Goal: Communication & Community: Answer question/provide support

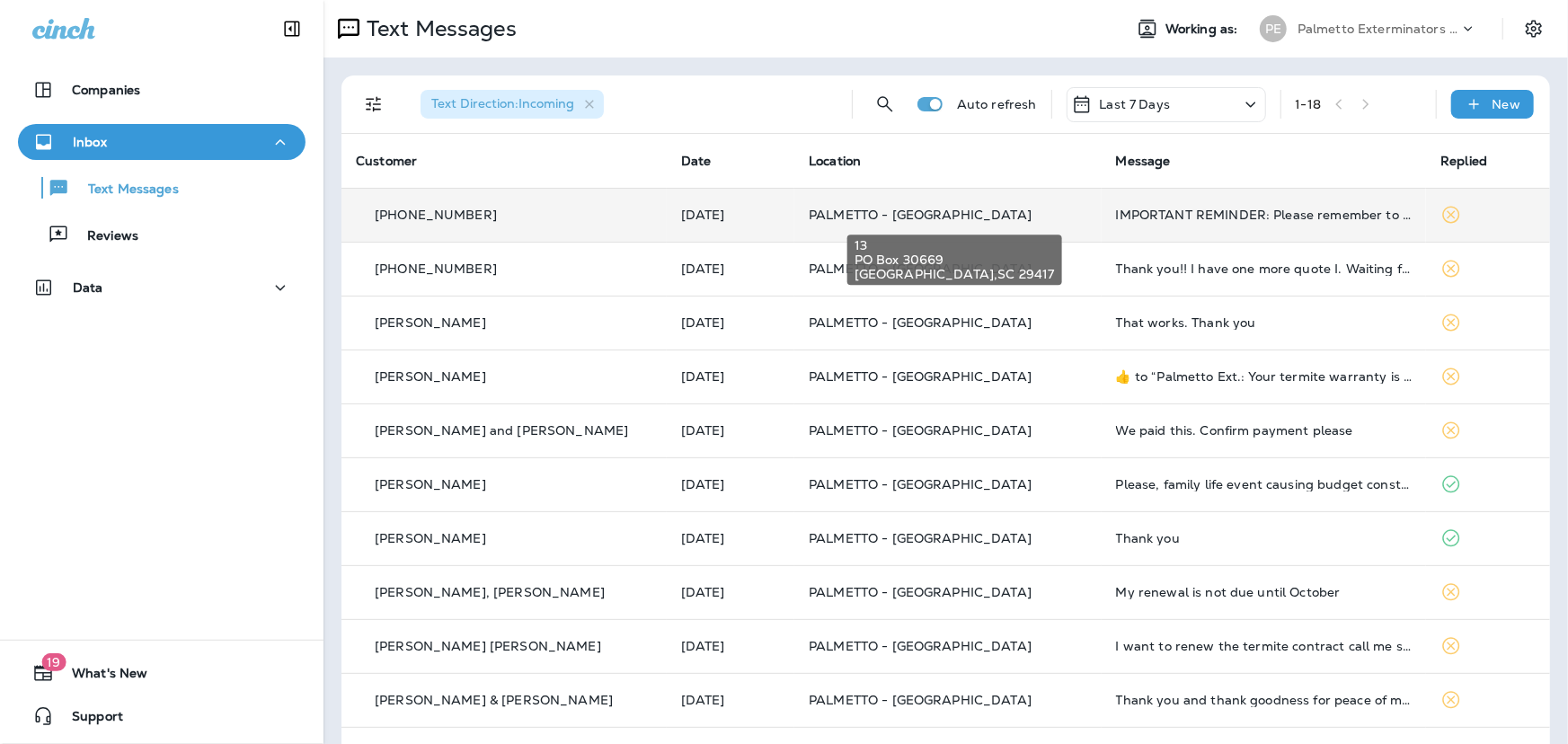
click at [909, 220] on span "PALMETTO - [GEOGRAPHIC_DATA]" at bounding box center [920, 215] width 223 height 16
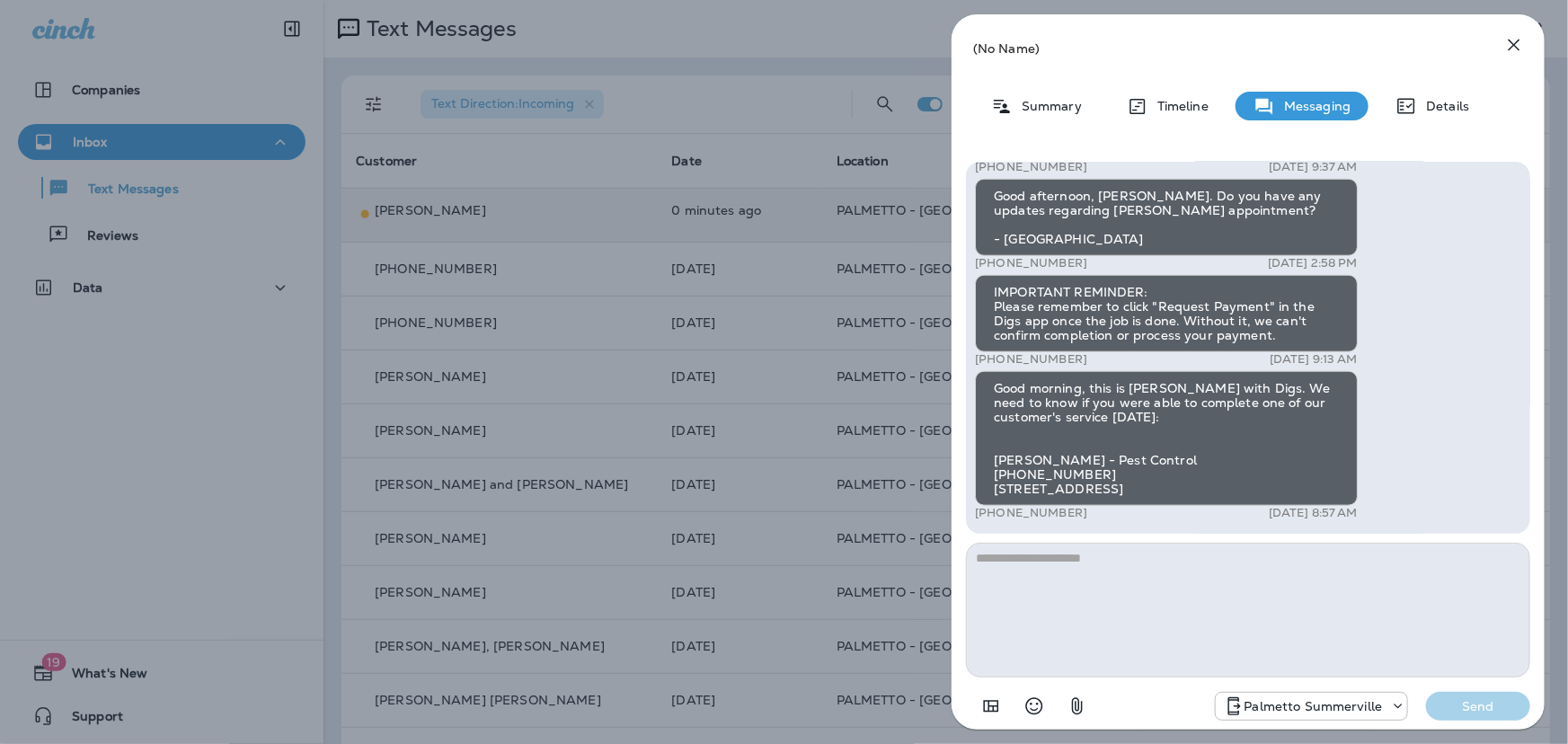
click at [1518, 48] on icon "button" at bounding box center [1515, 45] width 22 height 22
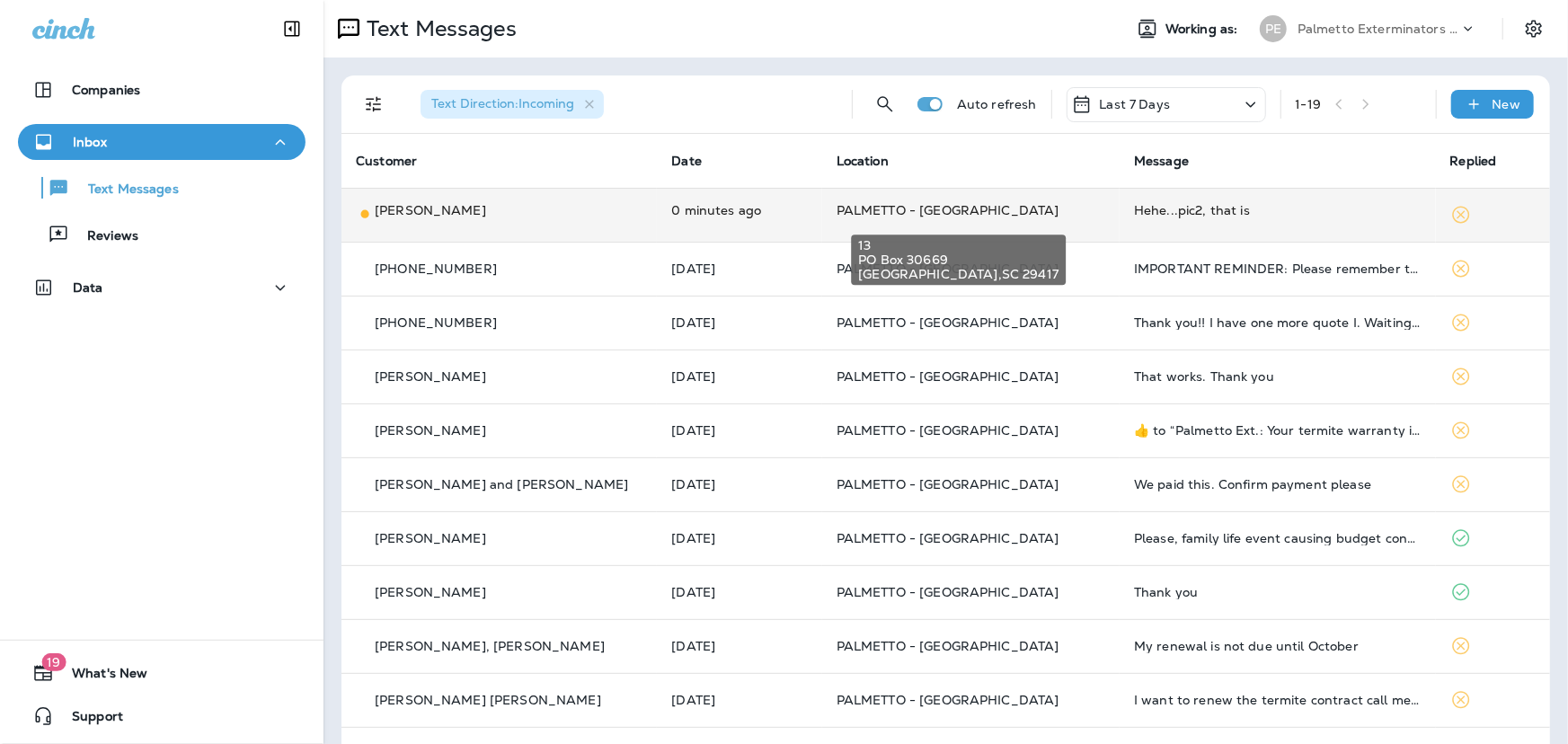
click at [843, 215] on span "PALMETTO - [GEOGRAPHIC_DATA]" at bounding box center [948, 210] width 223 height 16
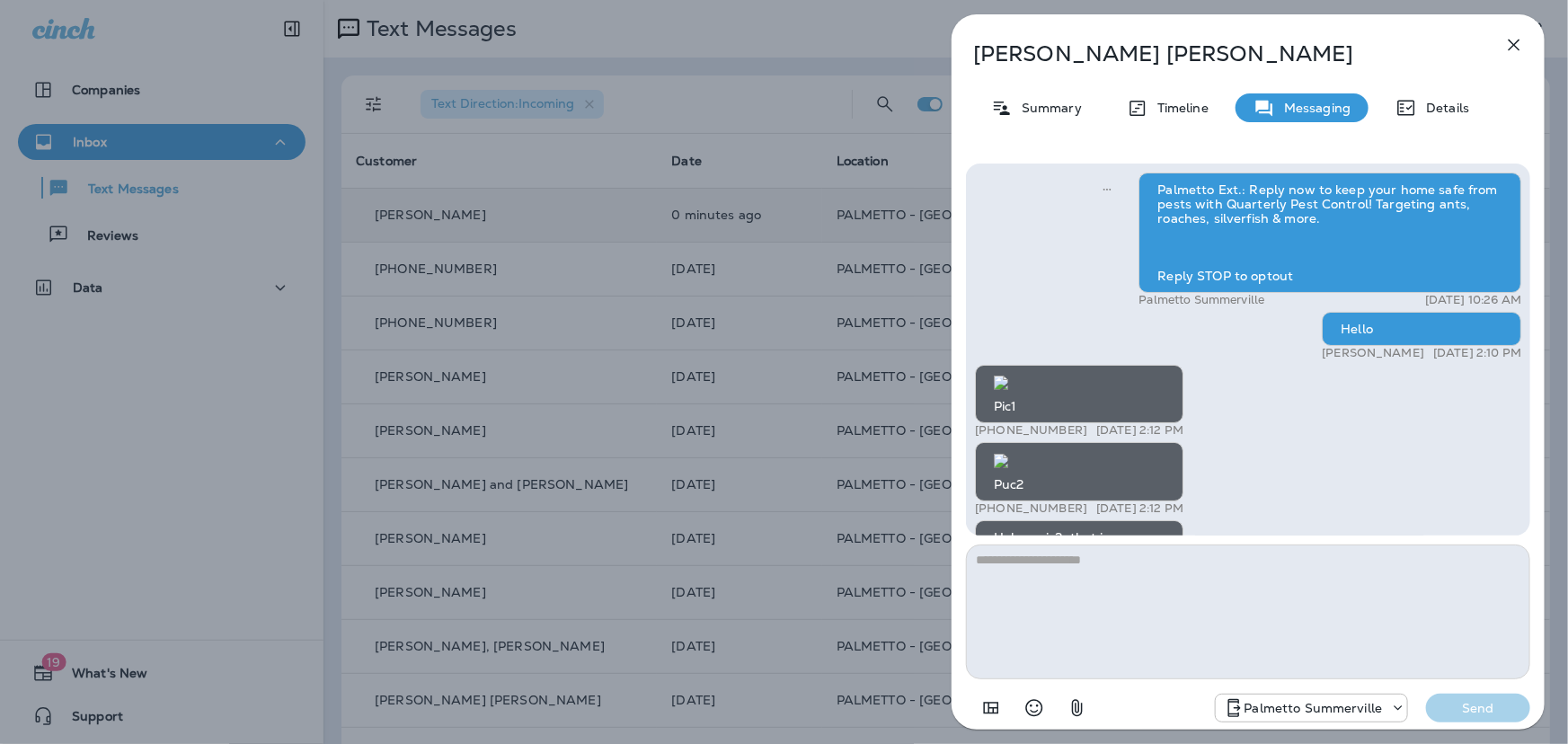
scroll to position [-816, 0]
click at [1008, 388] on img at bounding box center [1001, 382] width 15 height 14
click at [1008, 454] on img at bounding box center [1001, 461] width 15 height 14
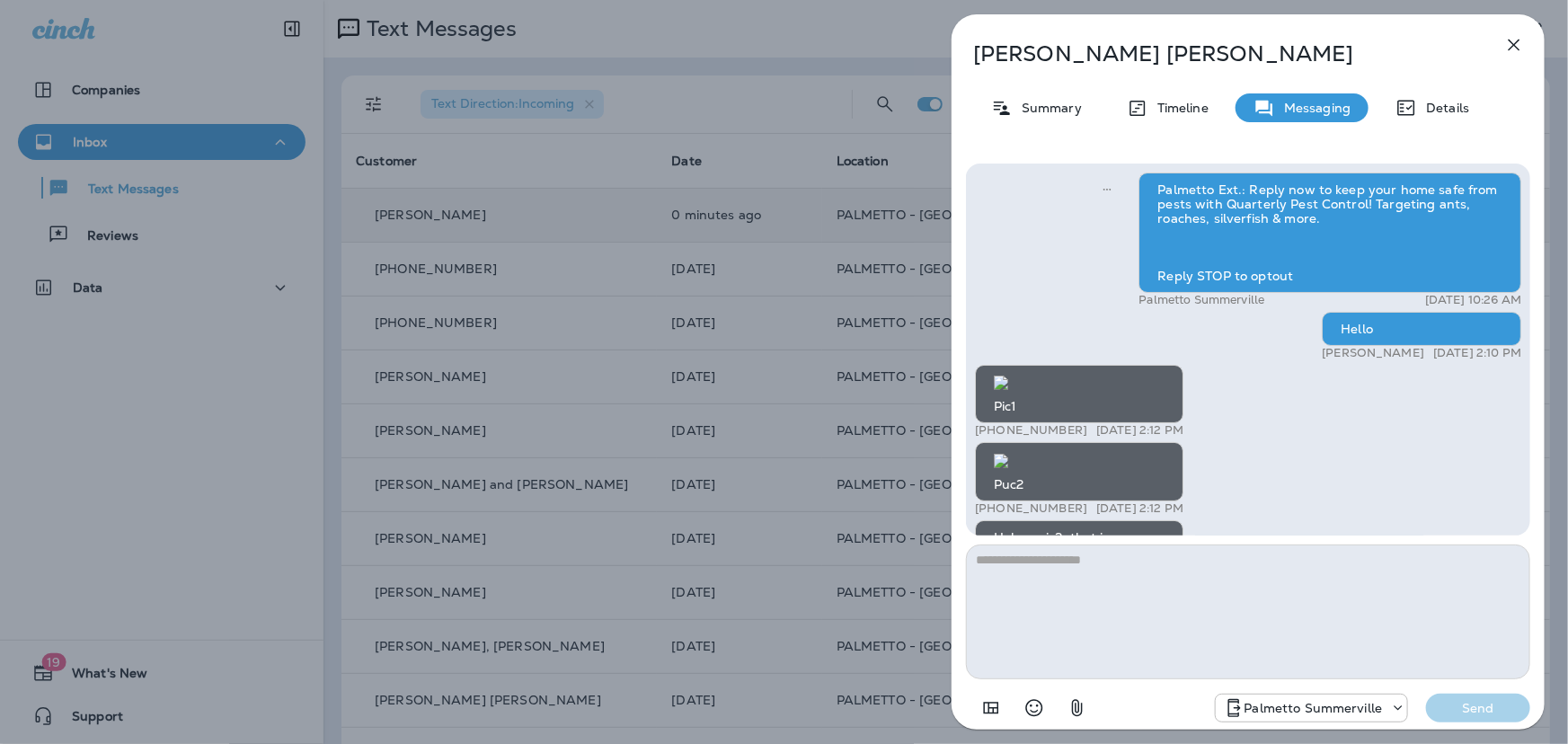
click at [1008, 390] on img at bounding box center [1001, 382] width 15 height 14
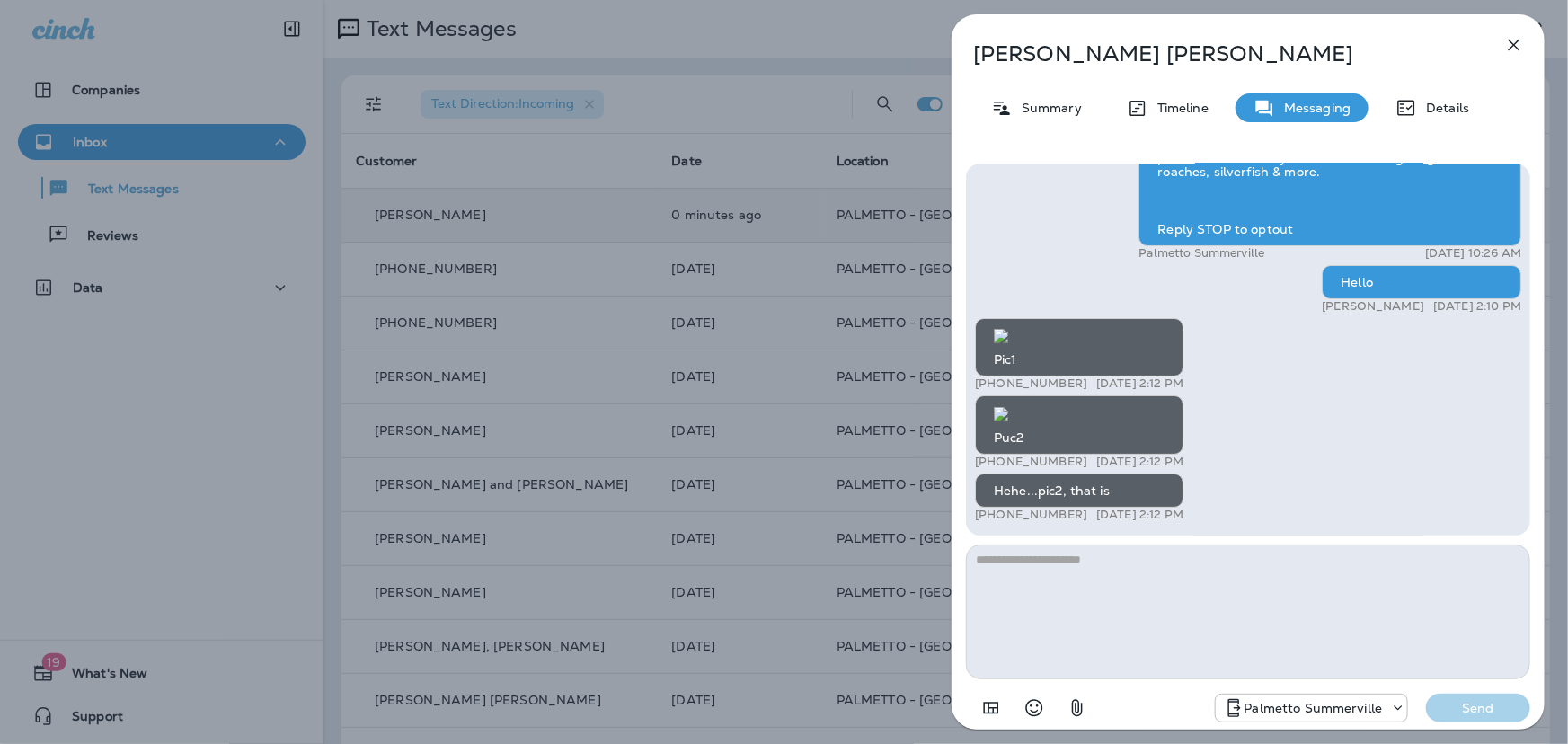
click at [1515, 39] on icon "button" at bounding box center [1515, 45] width 22 height 22
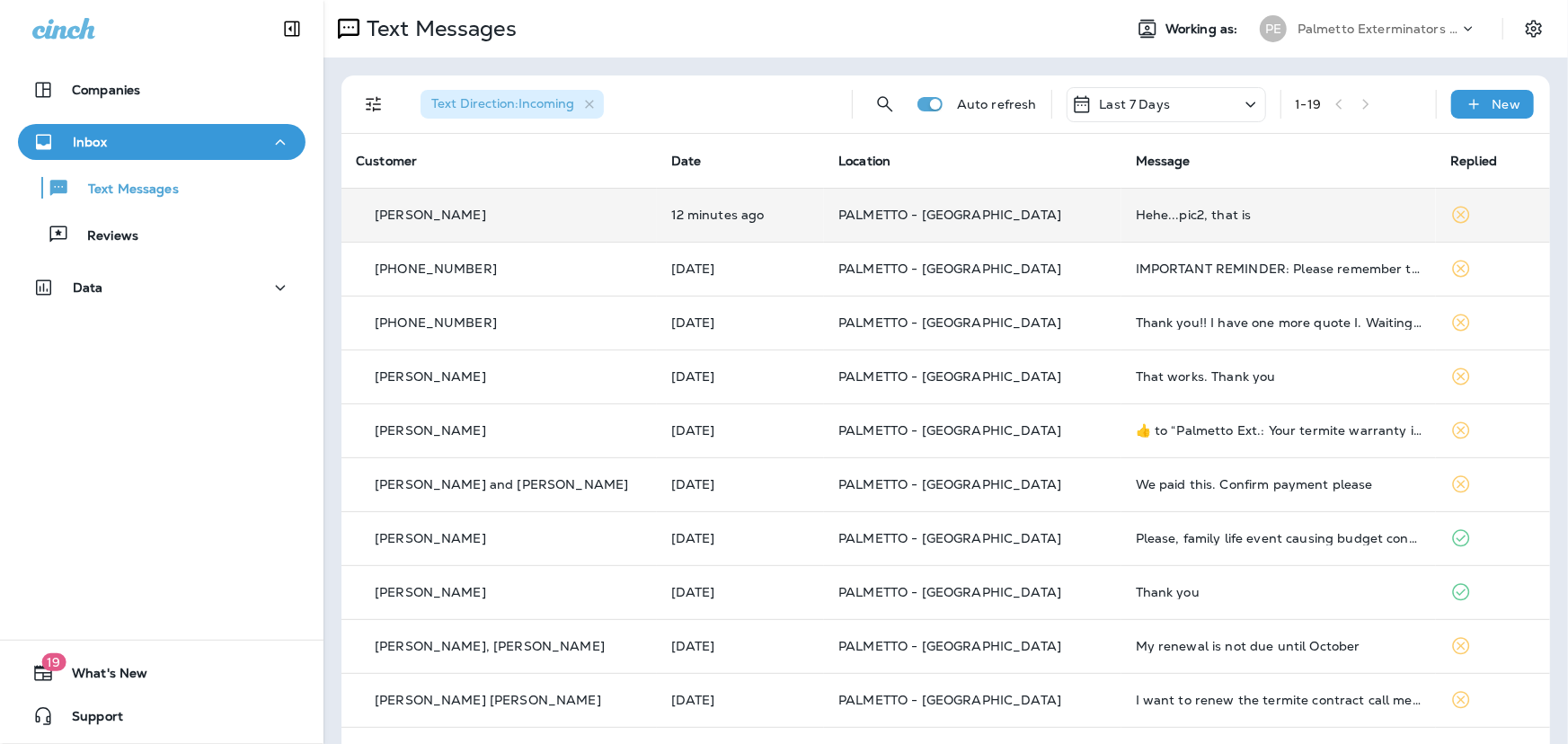
click at [844, 229] on td "PALMETTO - [GEOGRAPHIC_DATA]" at bounding box center [973, 214] width 297 height 53
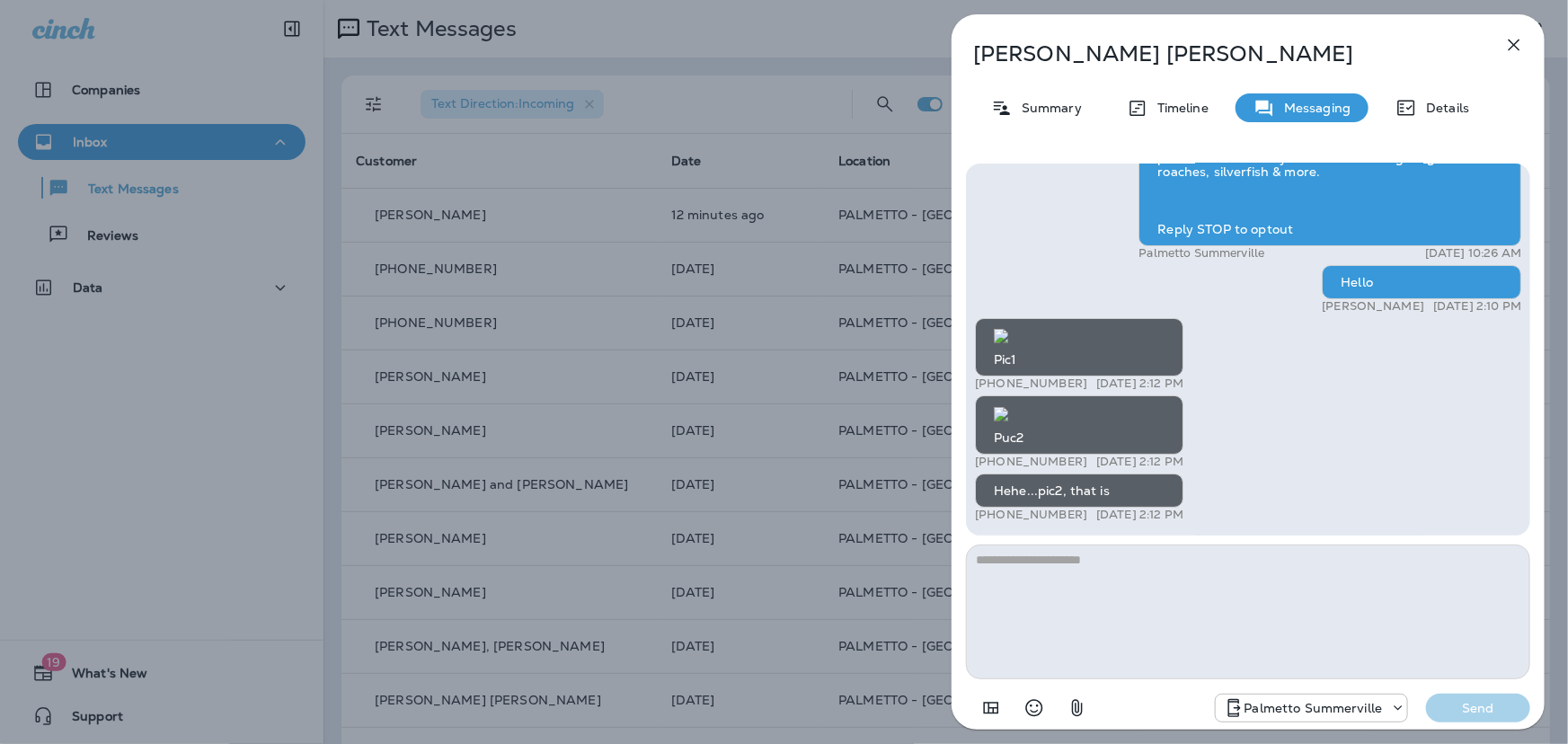
drag, startPoint x: 1511, startPoint y: 52, endPoint x: 1502, endPoint y: 53, distance: 9.1
click at [1511, 51] on icon "button" at bounding box center [1515, 45] width 22 height 22
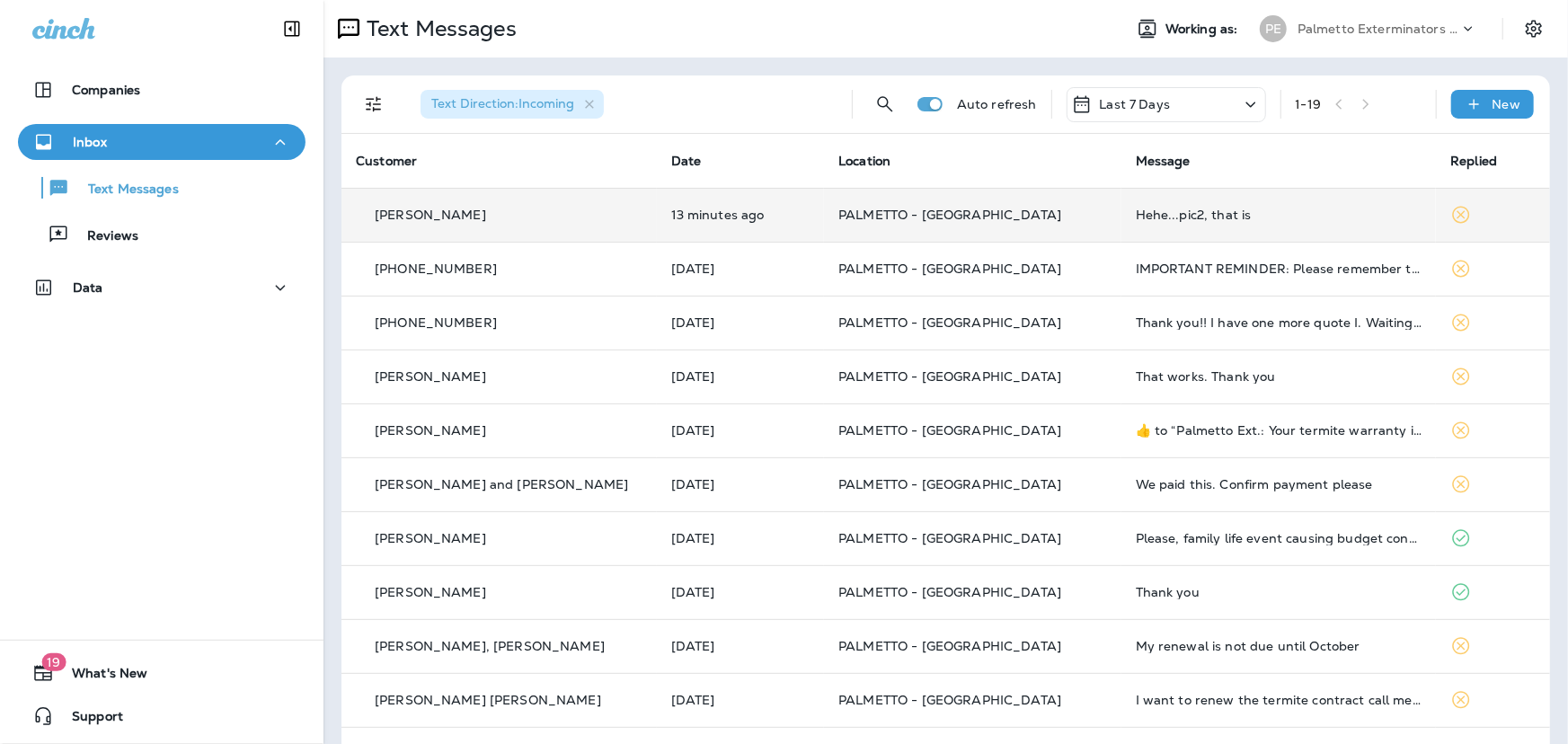
click at [740, 228] on td "13 minutes ago" at bounding box center [740, 214] width 168 height 53
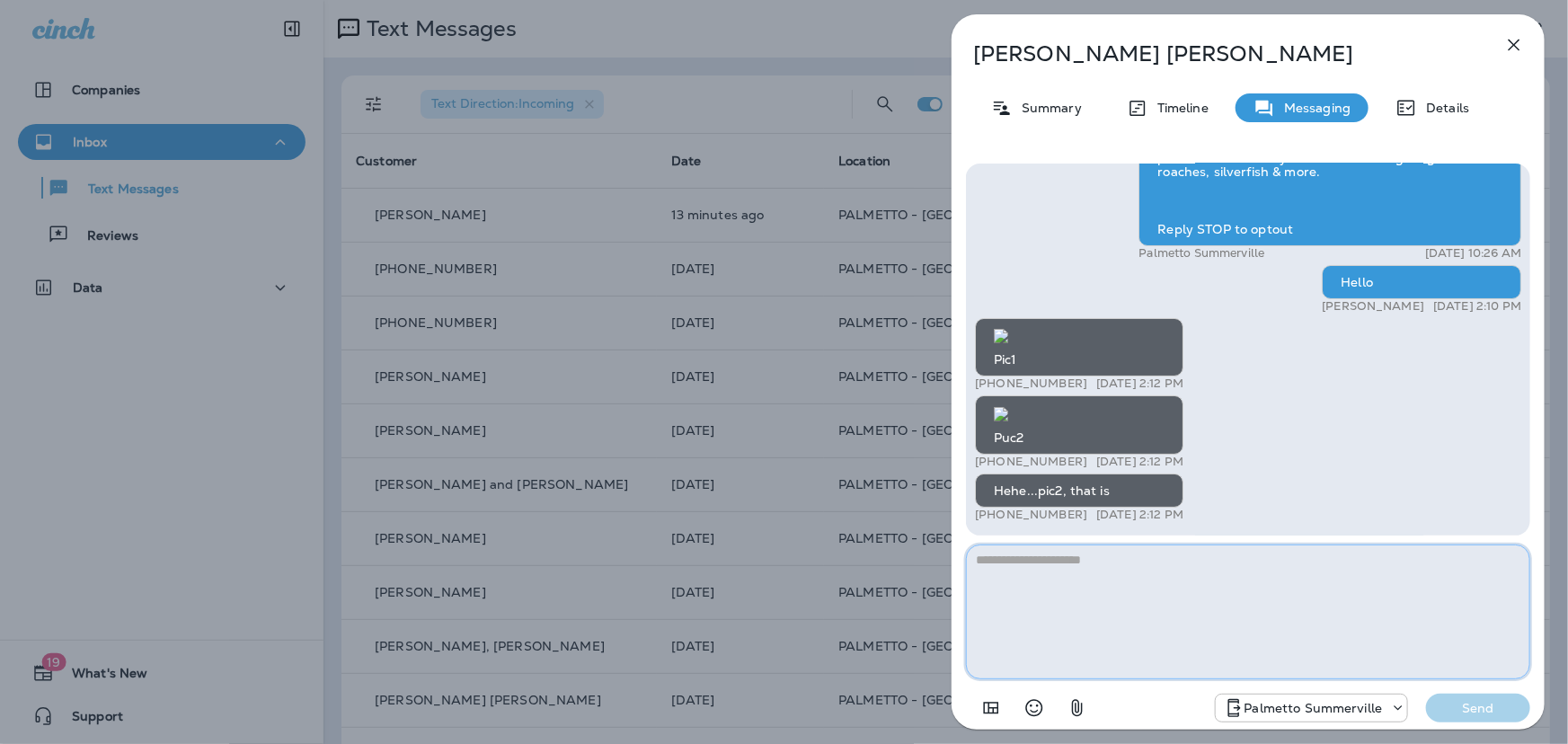
click at [1145, 560] on textarea at bounding box center [1248, 612] width 565 height 135
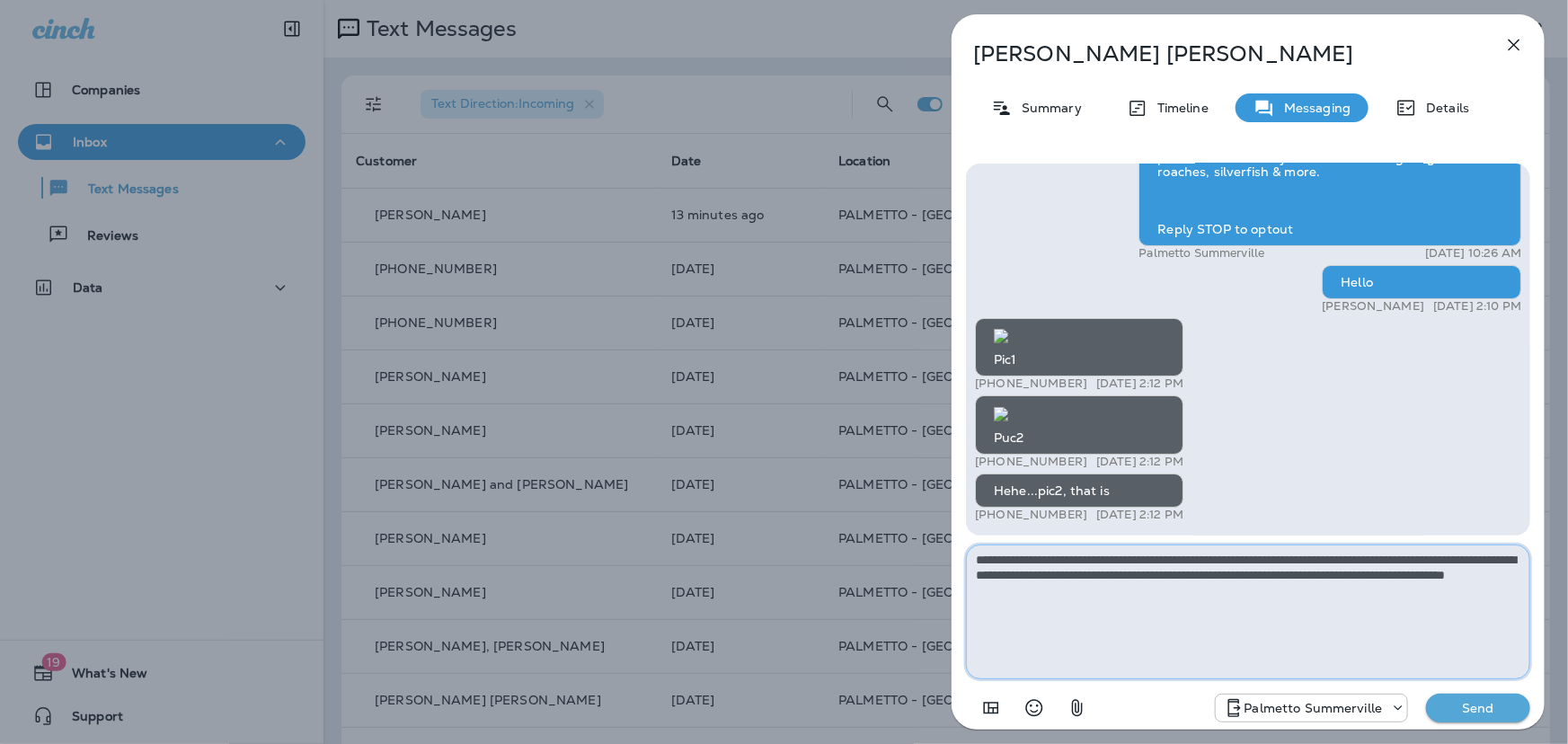
drag, startPoint x: 1173, startPoint y: 592, endPoint x: 1123, endPoint y: 586, distance: 50.4
click at [1111, 592] on textarea "**********" at bounding box center [1248, 612] width 565 height 135
type textarea "**********"
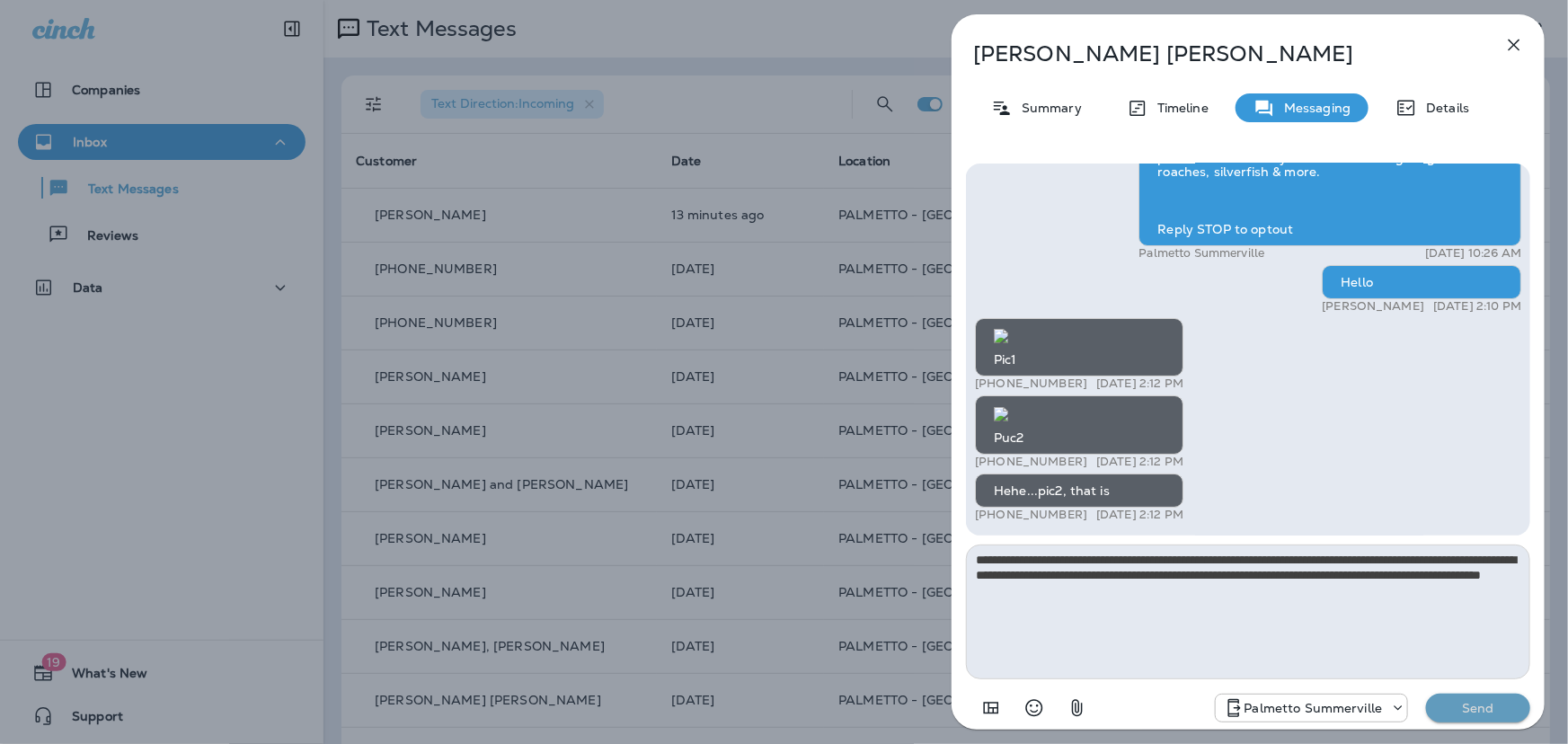
click at [1481, 710] on p "Send" at bounding box center [1477, 708] width 75 height 16
